Goal: Information Seeking & Learning: Find specific fact

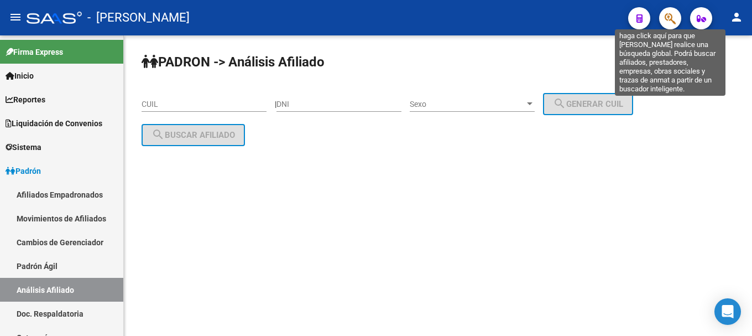
click at [675, 19] on icon "button" at bounding box center [670, 18] width 11 height 13
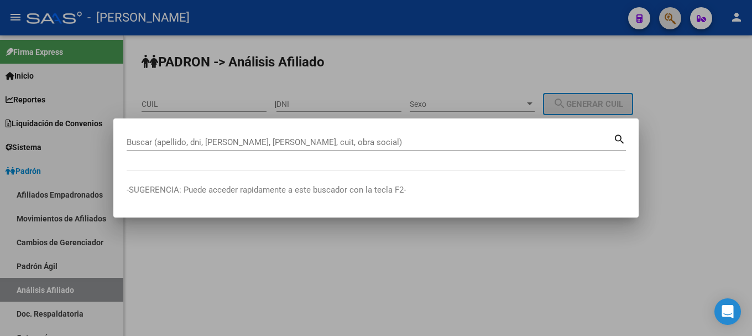
paste input "27346220347"
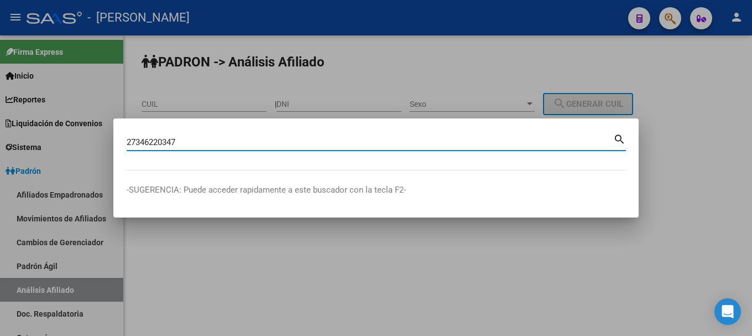
type input "27346220347"
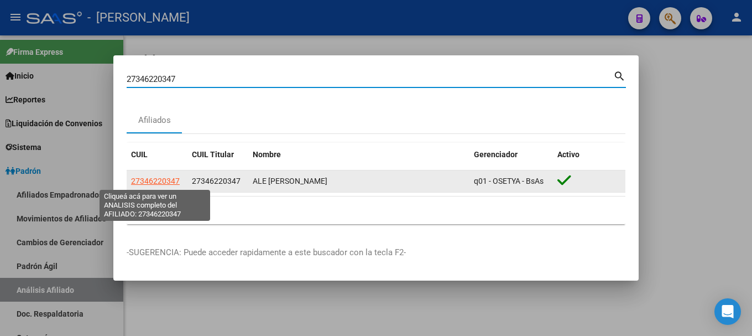
click at [148, 180] on span "27346220347" at bounding box center [155, 180] width 49 height 9
type textarea "27346220347"
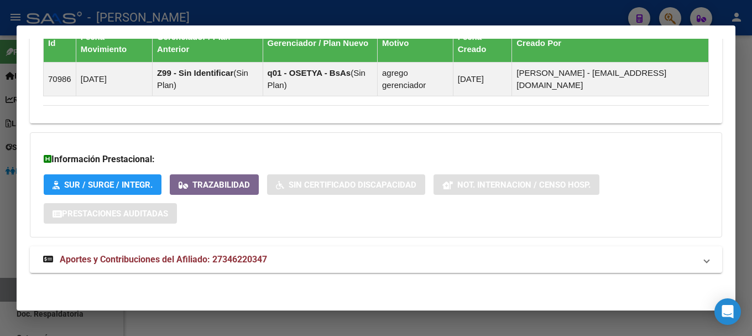
scroll to position [753, 0]
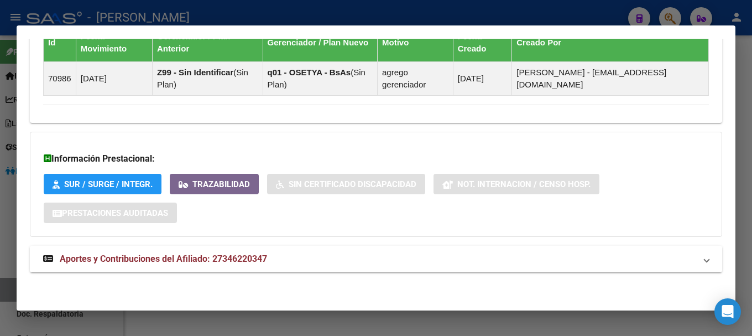
click at [453, 256] on mat-panel-title "Aportes y Contribuciones del Afiliado: 27346220347" at bounding box center [369, 258] width 653 height 13
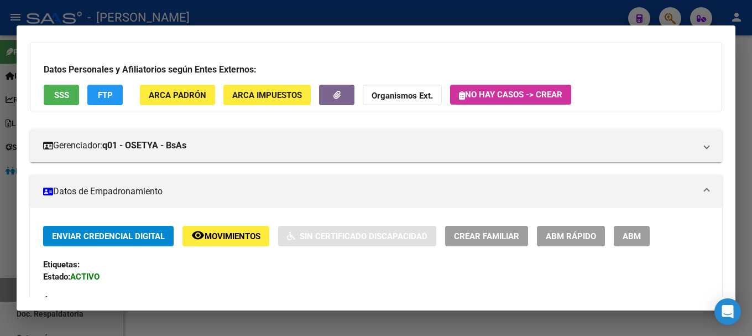
scroll to position [0, 0]
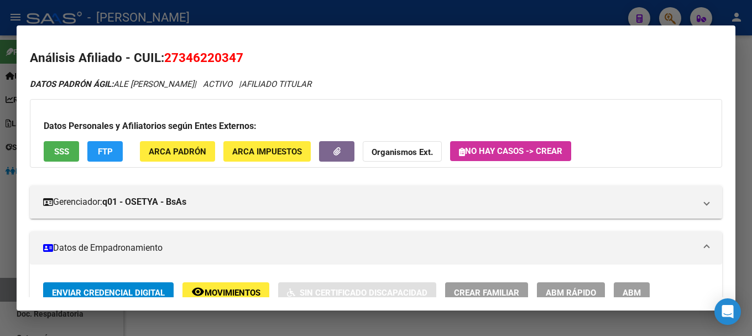
copy span "34622034"
drag, startPoint x: 178, startPoint y: 59, endPoint x: 239, endPoint y: 56, distance: 60.9
click at [239, 56] on span "27346220347" at bounding box center [203, 57] width 79 height 14
click at [283, 25] on mat-dialog-container "Análisis Afiliado - CUIL: 27346220347 DATOS PADRÓN ÁGIL: ALE [PERSON_NAME] | AC…" at bounding box center [376, 167] width 719 height 285
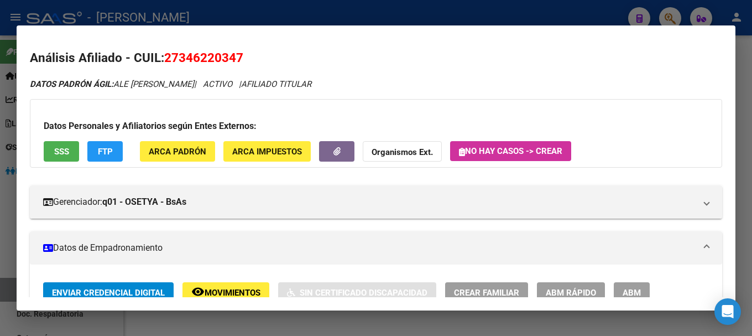
click at [309, 18] on div at bounding box center [376, 168] width 752 height 336
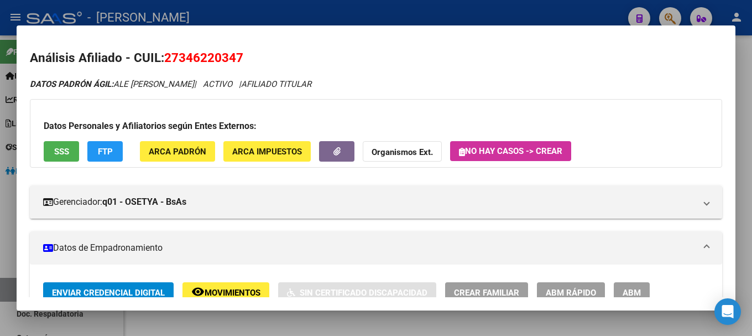
click at [309, 18] on div at bounding box center [376, 168] width 752 height 336
